Goal: Task Accomplishment & Management: Manage account settings

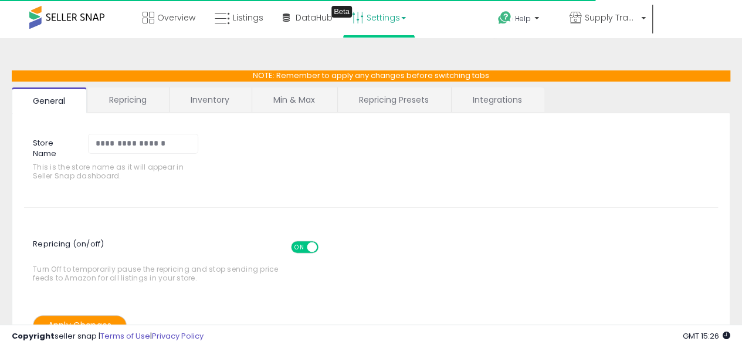
click at [136, 106] on link "Repricing" at bounding box center [128, 99] width 80 height 25
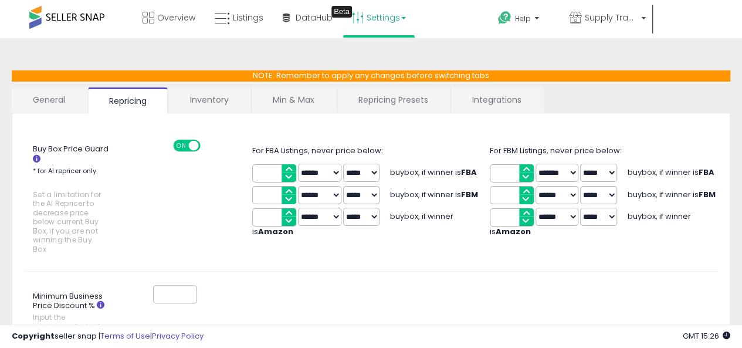
click at [404, 97] on link "Repricing Presets" at bounding box center [393, 99] width 112 height 25
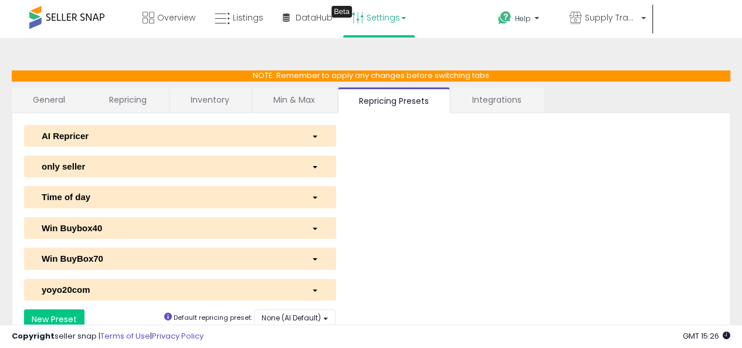
click at [218, 133] on div "AI Repricer" at bounding box center [168, 136] width 270 height 12
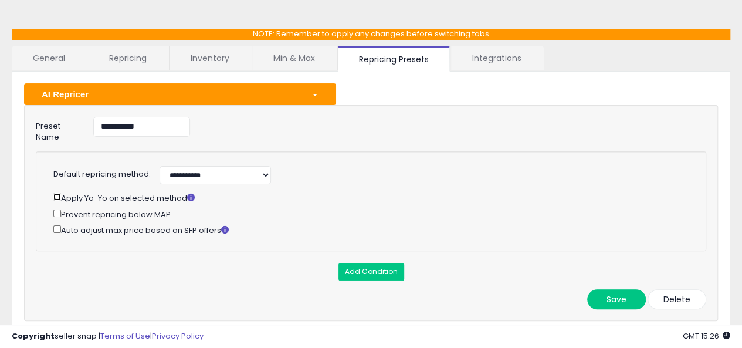
scroll to position [117, 0]
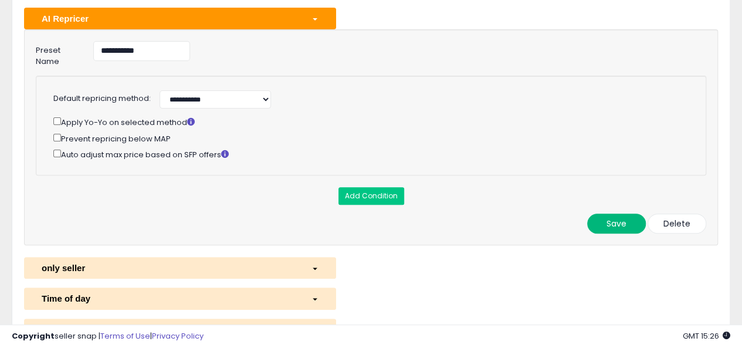
click at [630, 214] on button "Save" at bounding box center [616, 224] width 59 height 20
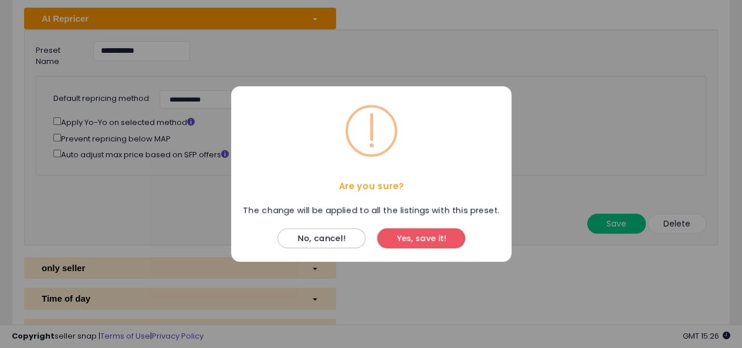
click at [442, 245] on button "Yes, save it!" at bounding box center [421, 238] width 88 height 20
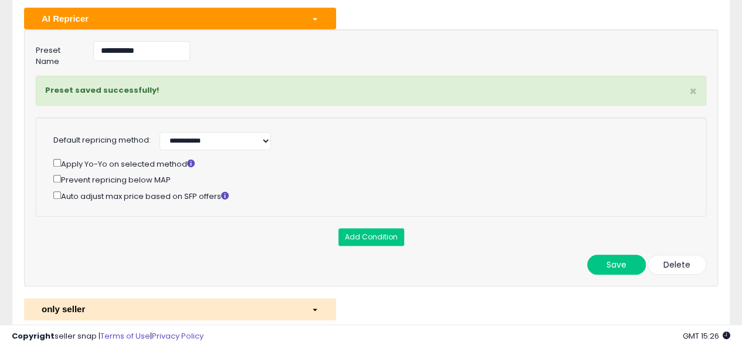
scroll to position [0, 0]
